Goal: Ask a question

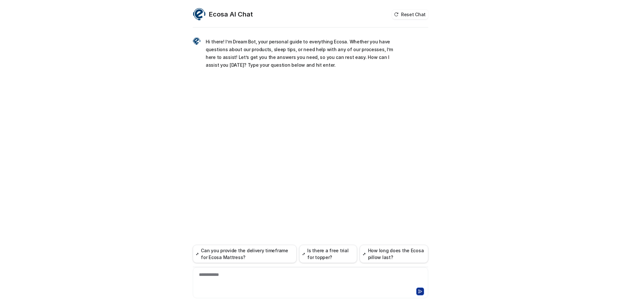
click at [213, 279] on div "**********" at bounding box center [310, 278] width 232 height 15
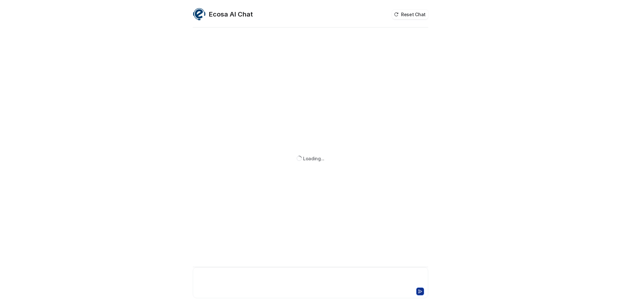
click at [216, 279] on div at bounding box center [310, 278] width 232 height 15
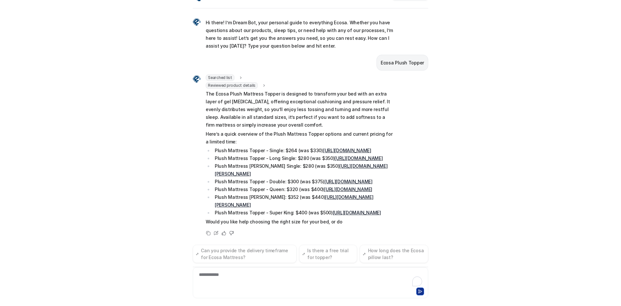
scroll to position [45, 0]
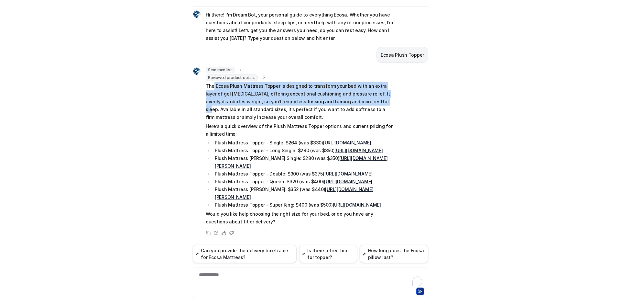
drag, startPoint x: 212, startPoint y: 47, endPoint x: 349, endPoint y: 63, distance: 138.1
click at [349, 82] on p "The Ecosa Plush Mattress Topper is designed to transform your bed with an extra…" at bounding box center [300, 101] width 189 height 39
copy p "Ecosa Plush Mattress Topper is designed to transform your bed with an extra lay…"
